Goal: Task Accomplishment & Management: Complete application form

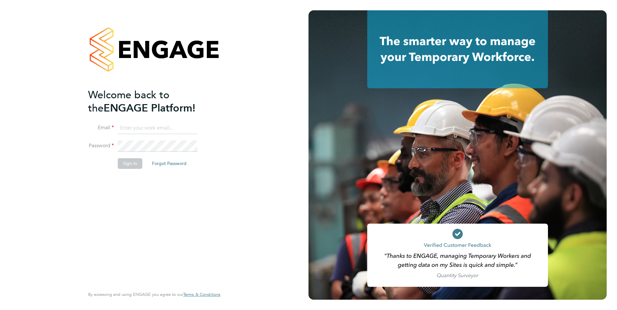
click at [155, 126] on input at bounding box center [158, 129] width 80 height 12
type input "catherine.rowland@prsjobs.com"
click at [131, 166] on button "Sign In" at bounding box center [130, 163] width 25 height 10
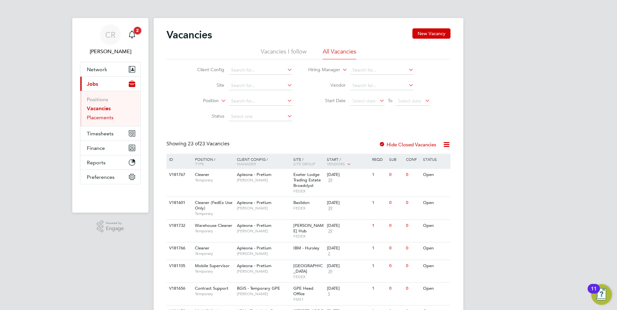
click at [104, 118] on link "Placements" at bounding box center [100, 118] width 27 height 6
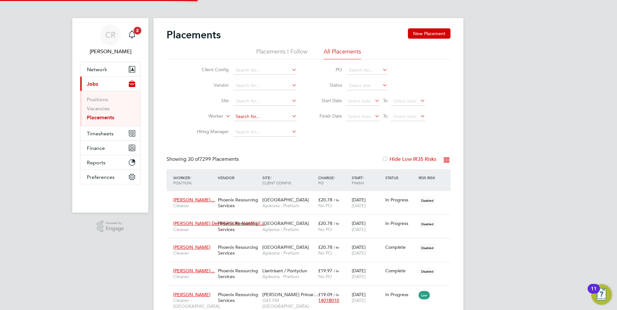
click at [243, 112] on input at bounding box center [265, 116] width 64 height 9
click at [272, 126] on li "[PERSON_NAME] ankpa" at bounding box center [265, 125] width 64 height 9
type input "[PERSON_NAME]"
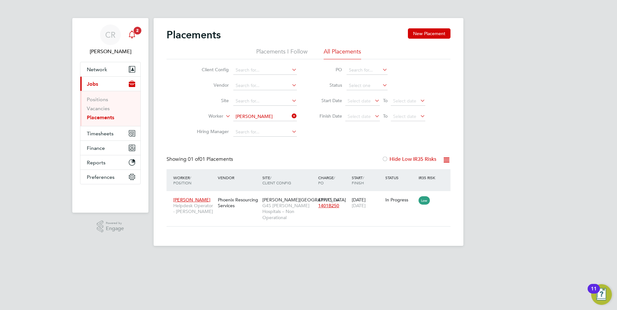
click at [132, 31] on icon "Main navigation" at bounding box center [132, 35] width 8 height 8
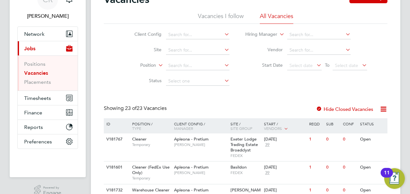
scroll to position [45, 0]
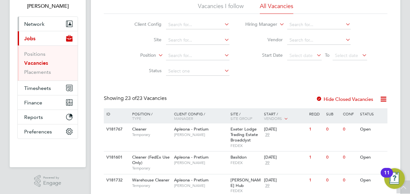
click at [36, 26] on span "Network" at bounding box center [34, 24] width 20 height 6
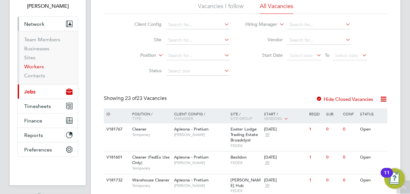
click at [36, 66] on link "Workers" at bounding box center [34, 67] width 20 height 6
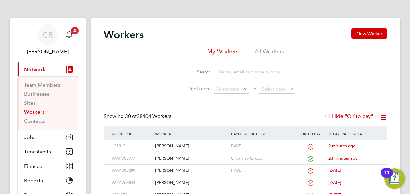
click at [233, 68] on input at bounding box center [262, 72] width 94 height 13
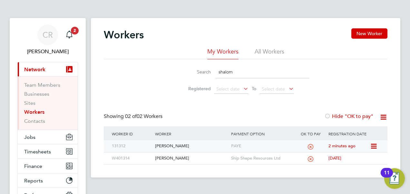
type input "shalom"
click at [247, 145] on div "PAYE" at bounding box center [262, 146] width 65 height 12
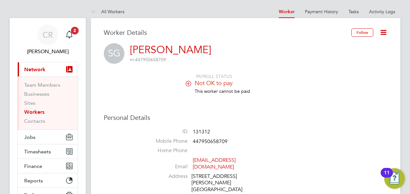
click at [189, 82] on icon at bounding box center [188, 83] width 5 height 5
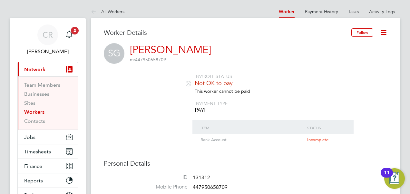
click at [383, 33] on icon at bounding box center [384, 32] width 8 height 8
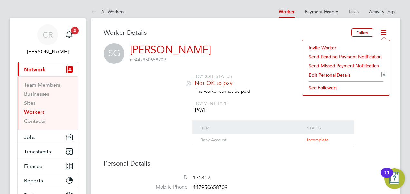
click at [325, 73] on li "Edit Personal Details e" at bounding box center [346, 75] width 81 height 9
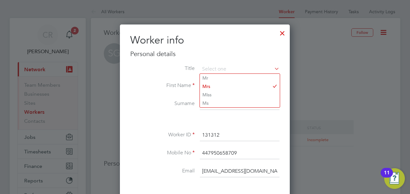
click at [341, 85] on div at bounding box center [205, 97] width 410 height 194
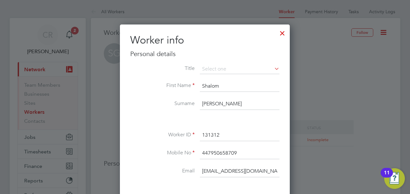
click at [284, 31] on div at bounding box center [283, 32] width 12 height 12
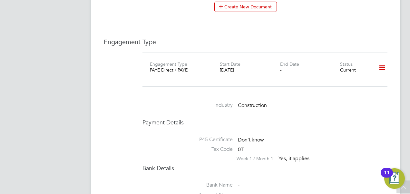
scroll to position [451, 0]
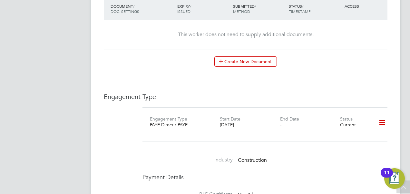
click at [383, 115] on icon at bounding box center [382, 122] width 11 height 15
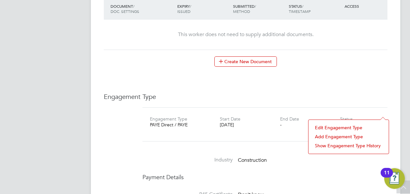
click at [339, 127] on li "Edit Engagement Type" at bounding box center [349, 127] width 74 height 9
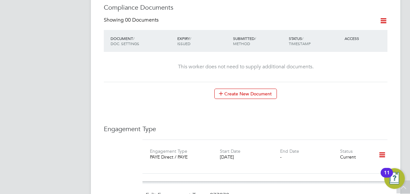
scroll to position [483, 0]
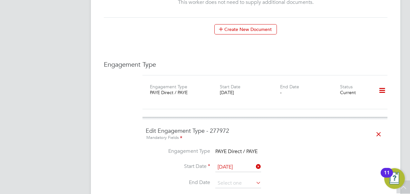
click at [377, 127] on icon at bounding box center [378, 134] width 11 height 15
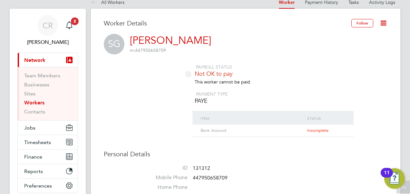
scroll to position [0, 0]
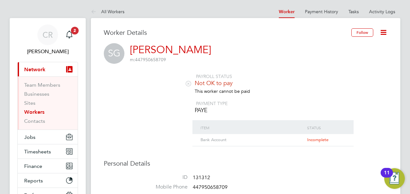
click at [191, 82] on icon at bounding box center [188, 83] width 5 height 5
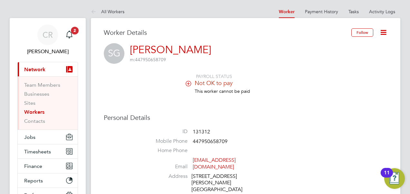
click at [188, 83] on icon at bounding box center [188, 83] width 5 height 5
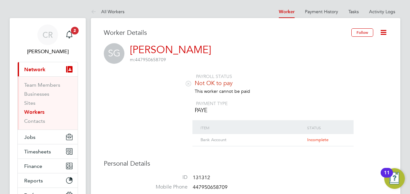
click at [309, 142] on span "Incomplete" at bounding box center [317, 139] width 21 height 5
click at [381, 31] on icon at bounding box center [384, 32] width 8 height 8
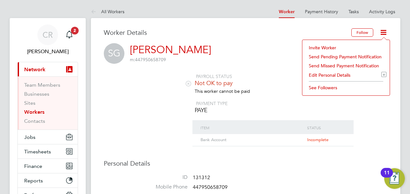
click at [327, 76] on li "Edit Personal Details e" at bounding box center [346, 75] width 81 height 9
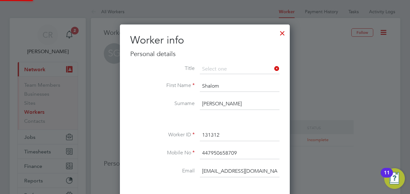
scroll to position [380, 170]
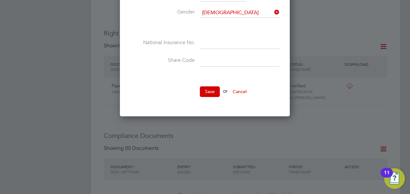
click at [243, 87] on button "Cancel" at bounding box center [240, 91] width 24 height 10
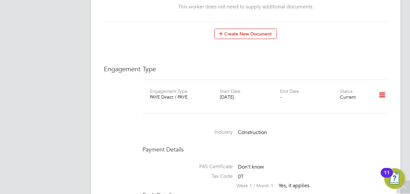
scroll to position [465, 0]
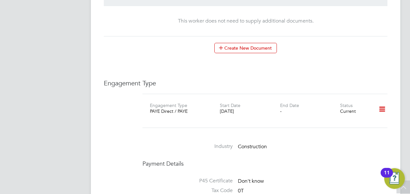
click at [381, 102] on icon at bounding box center [382, 109] width 11 height 15
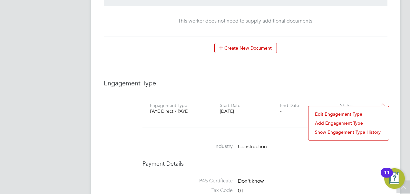
click at [336, 111] on li "Edit Engagement Type" at bounding box center [349, 114] width 74 height 9
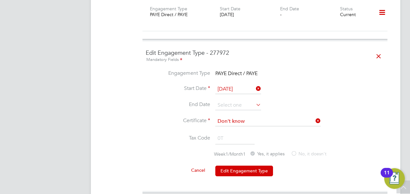
scroll to position [626, 0]
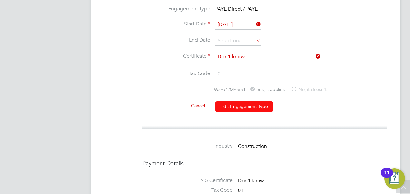
click at [241, 101] on button "Edit Engagement Type" at bounding box center [244, 106] width 58 height 10
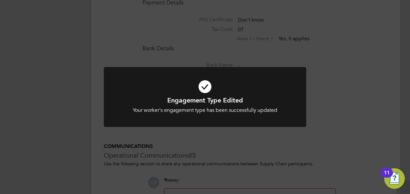
click at [339, 105] on div "Engagement Type Edited Your worker's engagement type has been successfully upda…" at bounding box center [205, 97] width 410 height 194
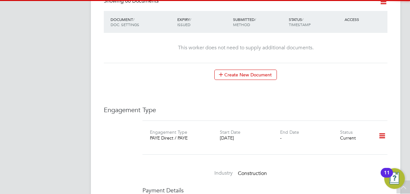
scroll to position [432, 0]
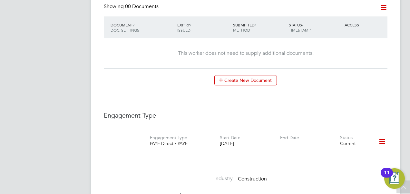
click at [383, 134] on icon at bounding box center [382, 141] width 11 height 15
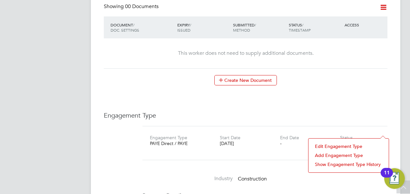
click at [339, 153] on li "Add Engagement Type" at bounding box center [349, 155] width 74 height 9
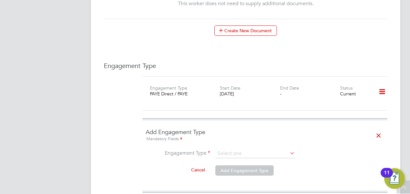
scroll to position [529, 0]
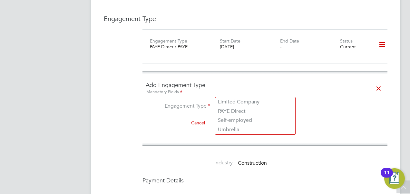
click at [250, 102] on input at bounding box center [255, 106] width 80 height 9
click at [310, 102] on li "Engagement Type" at bounding box center [265, 109] width 239 height 15
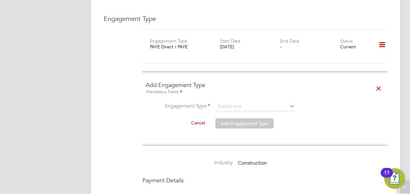
click at [200, 118] on button "Cancel" at bounding box center [198, 123] width 24 height 10
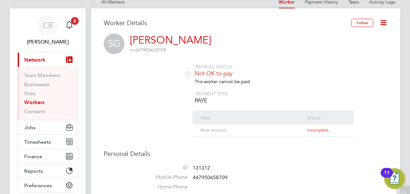
scroll to position [0, 0]
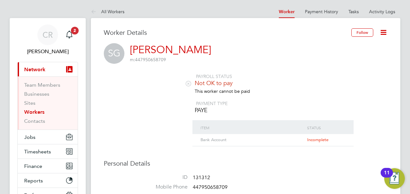
click at [383, 32] on icon at bounding box center [384, 32] width 8 height 8
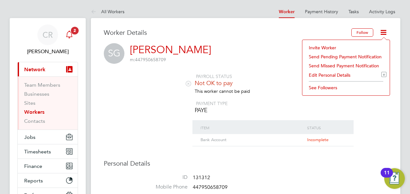
click at [71, 35] on icon "Main navigation" at bounding box center [69, 35] width 8 height 8
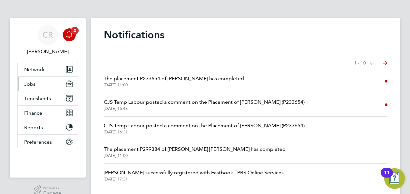
click at [35, 85] on button "Jobs" at bounding box center [48, 84] width 60 height 14
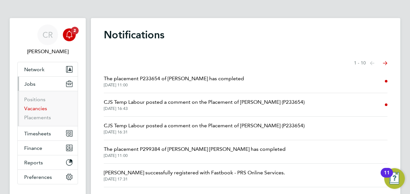
click at [38, 110] on link "Vacancies" at bounding box center [35, 108] width 23 height 6
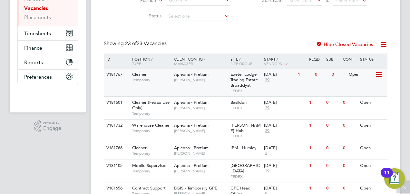
scroll to position [110, 0]
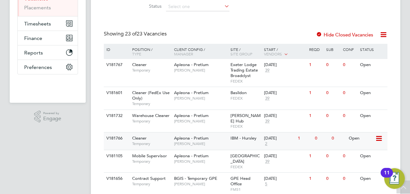
click at [360, 136] on div "Open" at bounding box center [361, 139] width 28 height 12
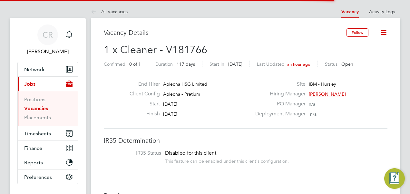
scroll to position [19, 45]
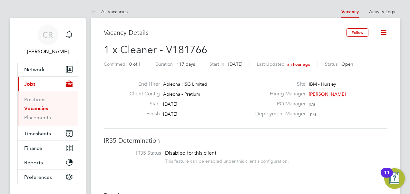
click at [384, 30] on icon at bounding box center [384, 32] width 8 height 8
click at [325, 46] on h2 "1 x Cleaner - V181766 Confirmed 0 of 1 Duration 117 days Start In in 3 days Las…" at bounding box center [246, 56] width 284 height 27
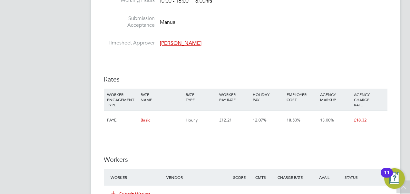
scroll to position [548, 0]
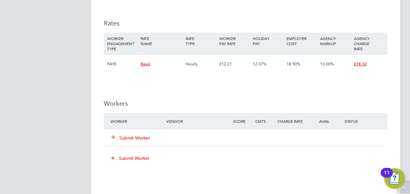
click at [144, 139] on button "Submit Worker" at bounding box center [131, 138] width 39 height 6
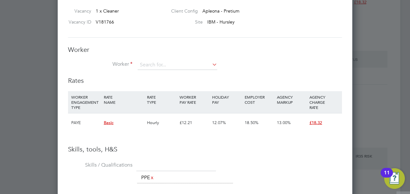
scroll to position [0, 0]
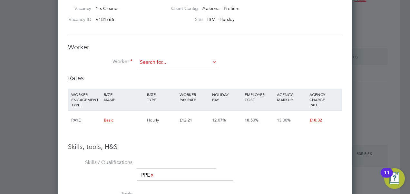
click at [156, 61] on input at bounding box center [178, 63] width 80 height 10
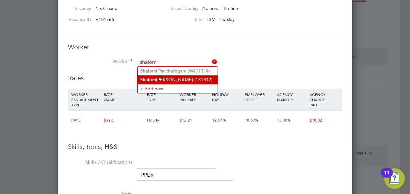
click at [179, 80] on li "Shalom Gonsalves (131312)" at bounding box center [178, 79] width 80 height 9
type input "Shalom Gonsalves (131312)"
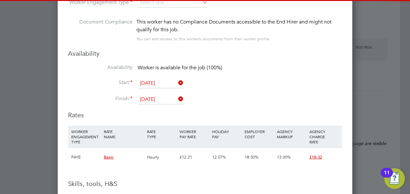
scroll to position [742, 0]
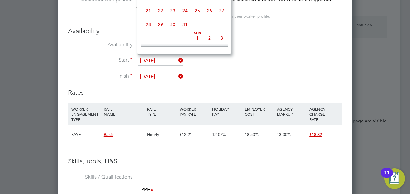
click at [160, 59] on input "[DATE]" at bounding box center [161, 61] width 46 height 10
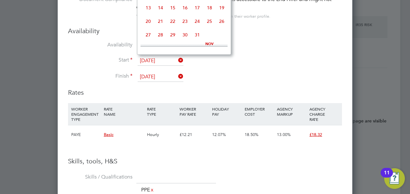
click at [160, 59] on input "[DATE]" at bounding box center [161, 61] width 46 height 10
click at [288, 80] on li "Finish 30 Jan 2026" at bounding box center [205, 80] width 274 height 16
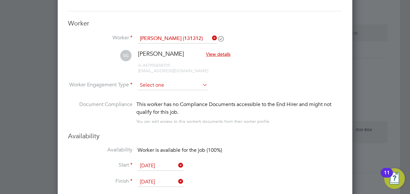
click at [170, 85] on input at bounding box center [173, 86] width 70 height 10
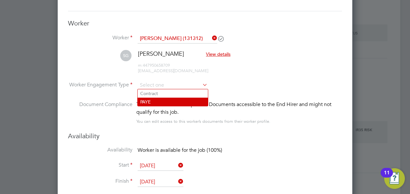
click at [160, 100] on li "PAYE" at bounding box center [173, 102] width 70 height 8
type input "PAYE"
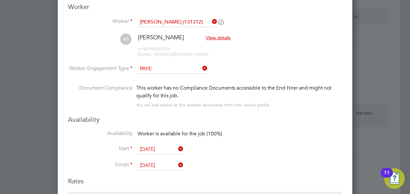
click at [201, 67] on icon at bounding box center [201, 68] width 0 height 9
click at [157, 68] on input at bounding box center [173, 69] width 70 height 10
click at [161, 83] on li "PAYE" at bounding box center [173, 85] width 70 height 8
type input "PAYE"
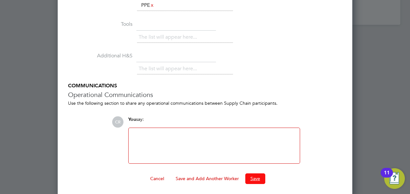
click at [257, 177] on button "Save" at bounding box center [255, 179] width 20 height 10
